Goal: Task Accomplishment & Management: Manage account settings

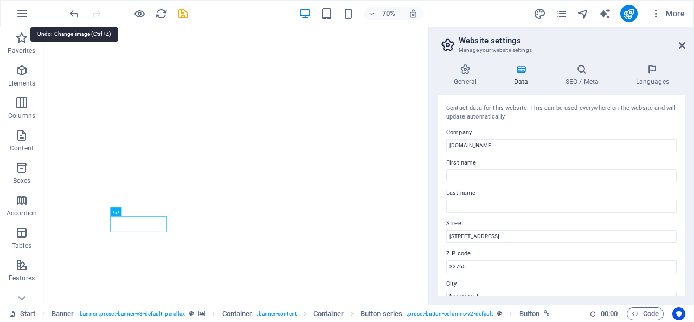
click at [72, 12] on icon "undo" at bounding box center [74, 14] width 12 height 12
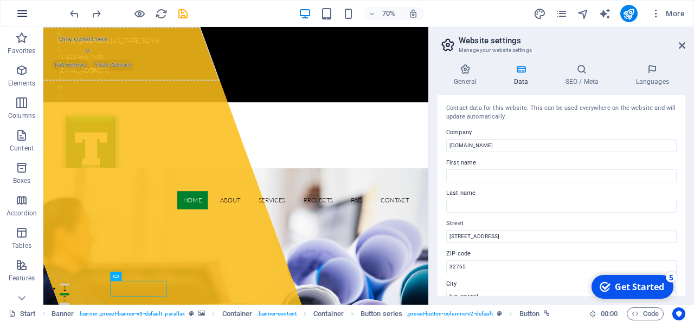
click at [16, 12] on icon "button" at bounding box center [22, 13] width 13 height 13
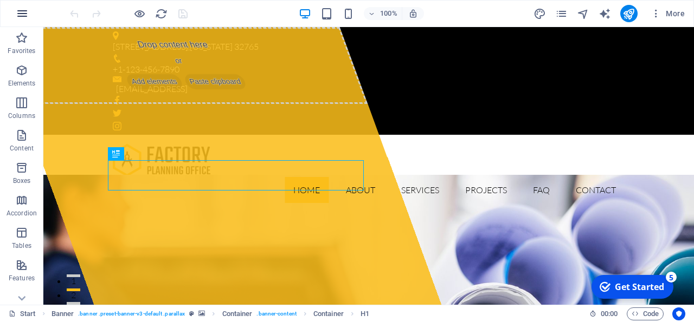
click at [16, 14] on icon "button" at bounding box center [22, 13] width 13 height 13
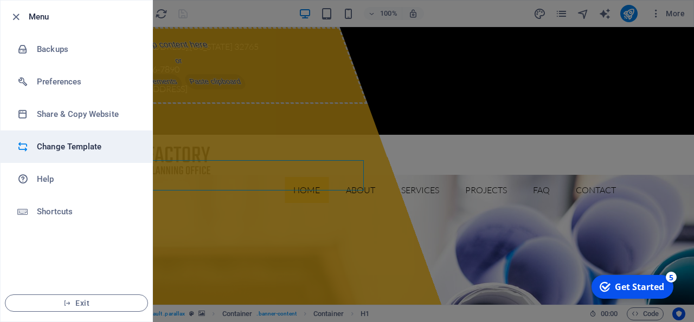
click at [51, 144] on h6 "Change Template" at bounding box center [87, 146] width 100 height 13
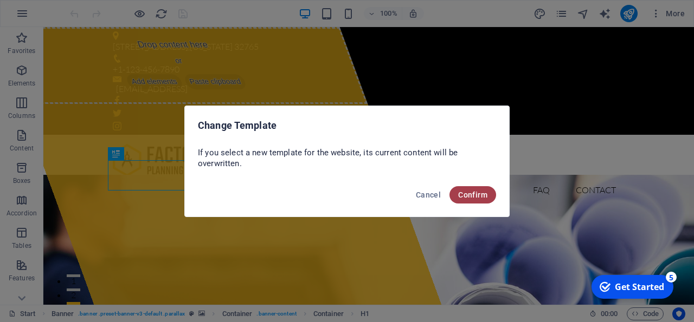
click at [473, 197] on span "Confirm" at bounding box center [472, 195] width 29 height 9
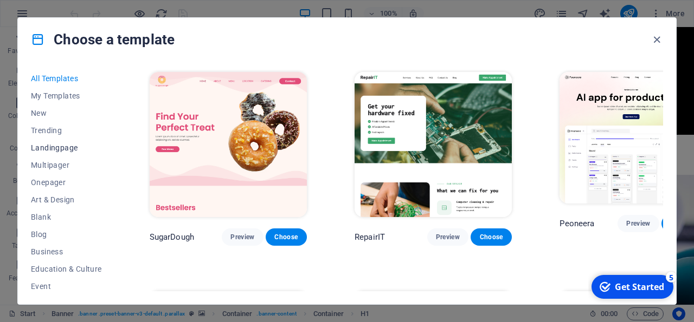
click at [36, 150] on span "Landingpage" at bounding box center [66, 148] width 71 height 9
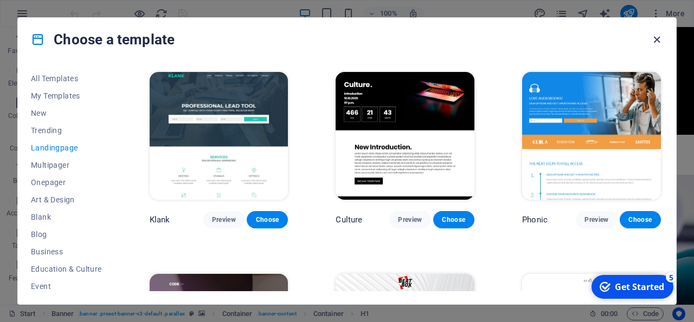
click at [659, 42] on icon "button" at bounding box center [656, 40] width 12 height 12
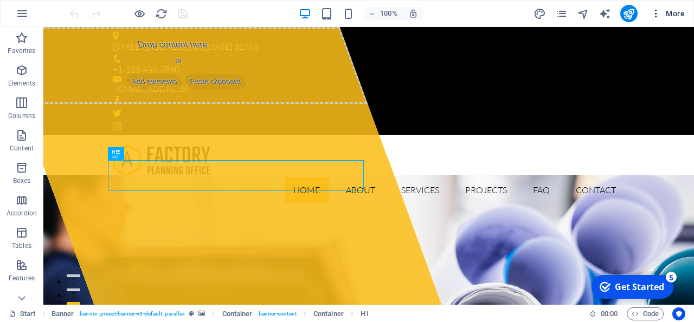
click at [658, 16] on icon "button" at bounding box center [655, 13] width 11 height 11
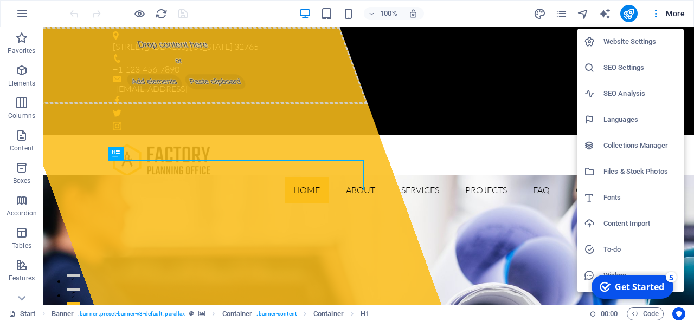
click at [674, 17] on div at bounding box center [347, 161] width 694 height 322
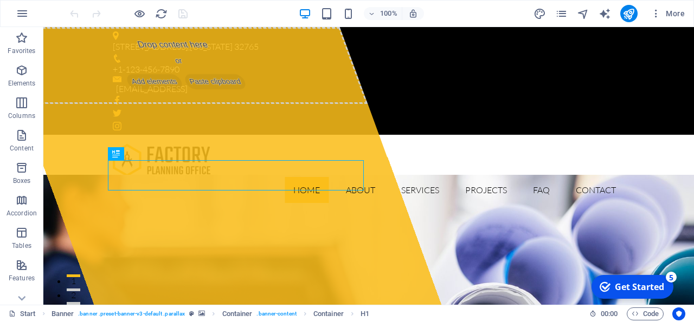
click at [674, 17] on span "More" at bounding box center [667, 13] width 34 height 11
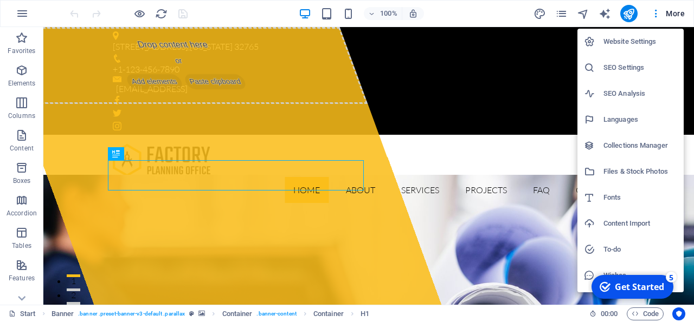
click at [19, 15] on div at bounding box center [347, 161] width 694 height 322
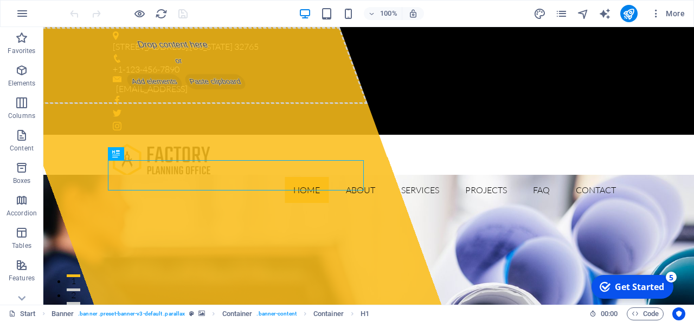
click at [19, 15] on icon "button" at bounding box center [22, 13] width 13 height 13
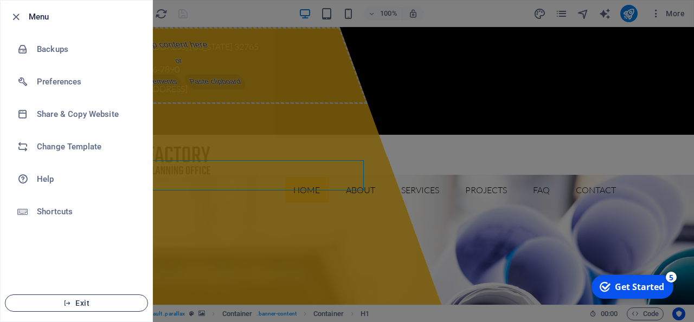
click at [61, 303] on span "Exit" at bounding box center [76, 303] width 125 height 9
